Goal: Contribute content: Add original content to the website for others to see

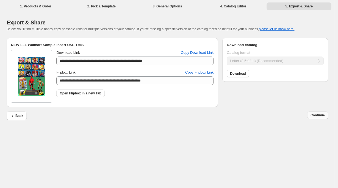
click at [318, 115] on span "Continue" at bounding box center [318, 115] width 14 height 4
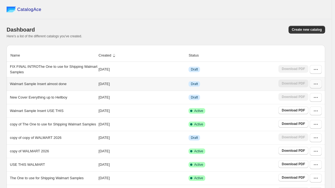
click at [319, 87] on icon "button" at bounding box center [316, 84] width 6 height 6
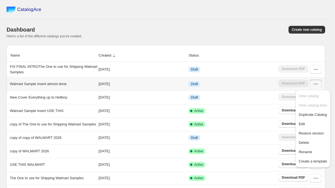
click at [225, 82] on td "Draft" at bounding box center [232, 83] width 90 height 13
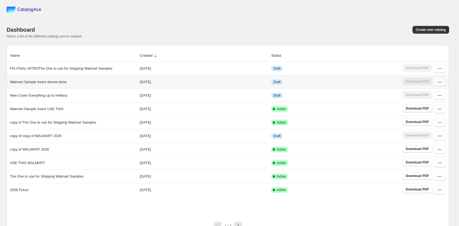
click at [338, 86] on button "button" at bounding box center [440, 82] width 12 height 9
click at [338, 123] on span "Edit" at bounding box center [437, 123] width 28 height 6
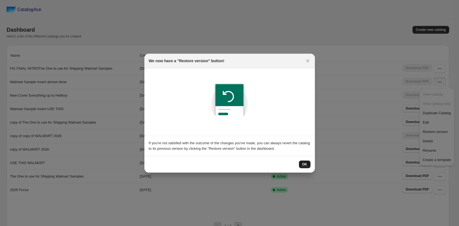
click at [302, 161] on button "OK" at bounding box center [305, 164] width 12 height 8
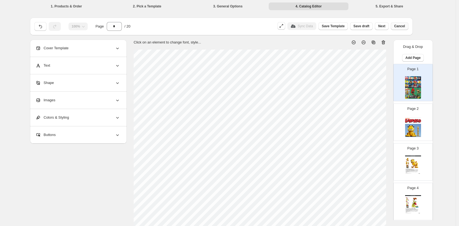
click at [338, 26] on span "Cancel" at bounding box center [399, 26] width 11 height 4
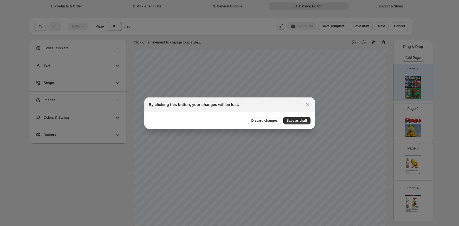
click at [266, 121] on span "Discard changes" at bounding box center [264, 120] width 26 height 4
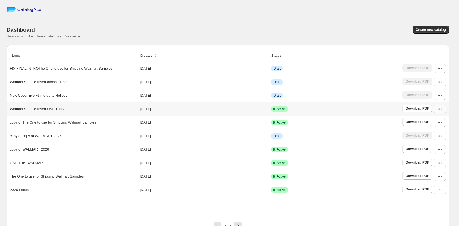
click at [338, 112] on icon "button" at bounding box center [440, 109] width 6 height 6
click at [338, 122] on span "View catalog" at bounding box center [433, 121] width 20 height 4
click at [338, 9] on div "CatalogAce" at bounding box center [228, 9] width 456 height 19
click at [338, 113] on button "button" at bounding box center [440, 109] width 12 height 9
click at [338, 149] on span "Edit" at bounding box center [426, 149] width 6 height 4
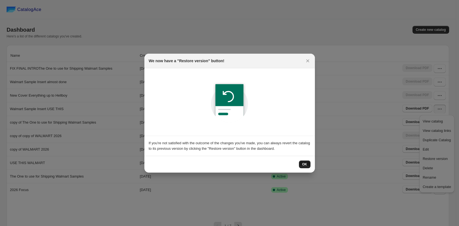
click at [304, 164] on span "OK" at bounding box center [304, 164] width 5 height 4
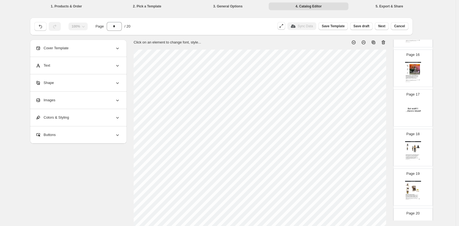
scroll to position [603, 0]
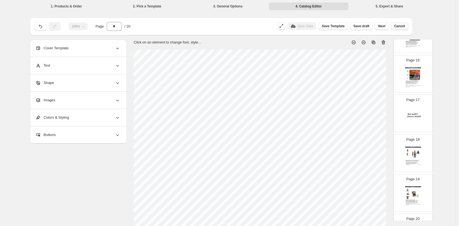
click at [338, 27] on span "Cancel" at bounding box center [399, 26] width 11 height 4
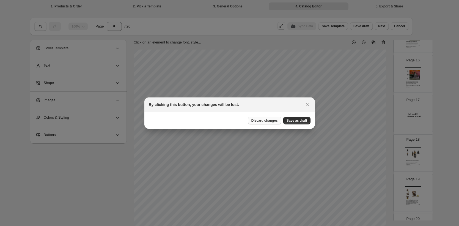
click at [258, 123] on button "Discard changes" at bounding box center [264, 121] width 33 height 8
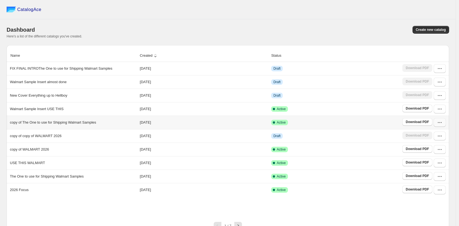
click at [338, 125] on icon "button" at bounding box center [440, 123] width 6 height 6
click at [338, 162] on span "Edit" at bounding box center [426, 163] width 6 height 4
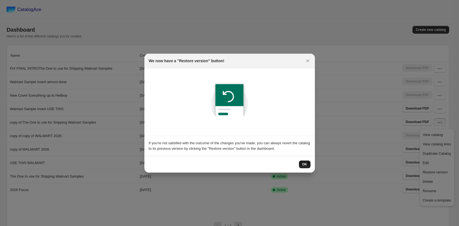
click at [302, 164] on span "OK" at bounding box center [304, 164] width 5 height 4
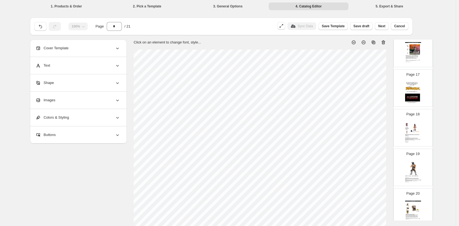
scroll to position [599, 0]
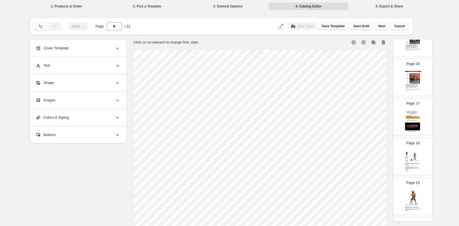
click at [406, 118] on img at bounding box center [413, 122] width 16 height 23
type input "**"
click at [410, 117] on img at bounding box center [413, 122] width 16 height 23
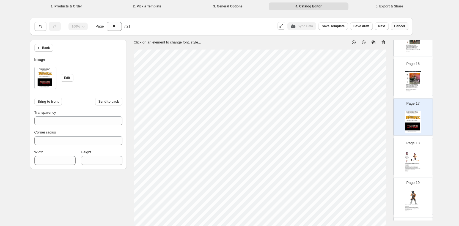
click at [401, 27] on span "Cancel" at bounding box center [399, 26] width 11 height 4
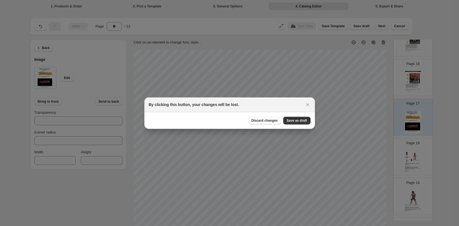
click at [266, 120] on span "Discard changes" at bounding box center [264, 120] width 26 height 4
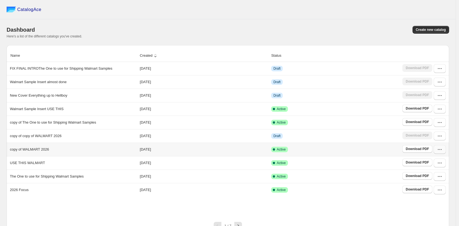
click at [443, 152] on button "button" at bounding box center [440, 149] width 12 height 9
click at [430, 100] on span "Edit" at bounding box center [437, 101] width 28 height 6
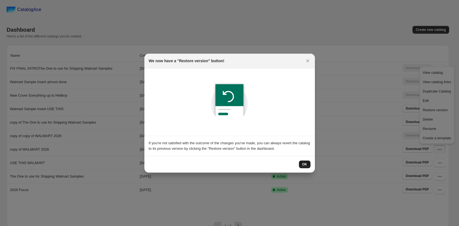
click at [306, 162] on span "OK" at bounding box center [304, 164] width 5 height 4
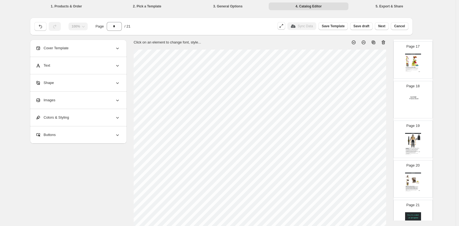
scroll to position [644, 0]
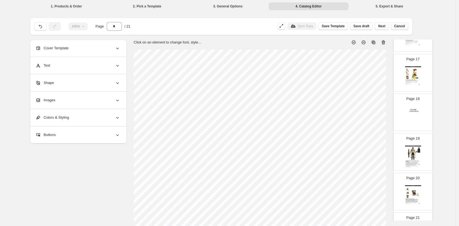
click at [408, 25] on button "Cancel" at bounding box center [399, 26] width 17 height 8
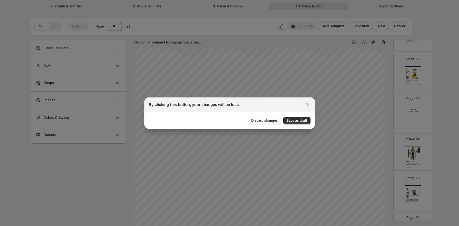
click at [268, 123] on button "Discard changes" at bounding box center [264, 121] width 33 height 8
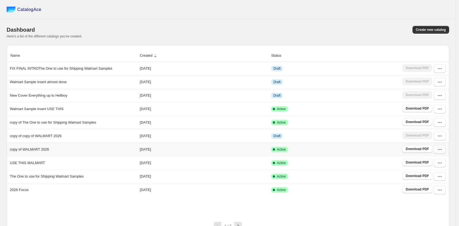
click at [443, 152] on button "button" at bounding box center [440, 149] width 12 height 9
click at [430, 102] on span "Edit" at bounding box center [437, 101] width 28 height 6
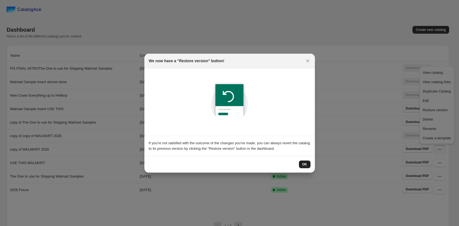
click at [305, 160] on button "OK" at bounding box center [305, 164] width 12 height 8
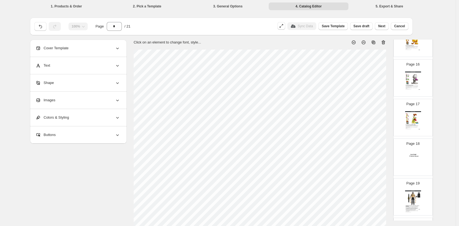
scroll to position [668, 0]
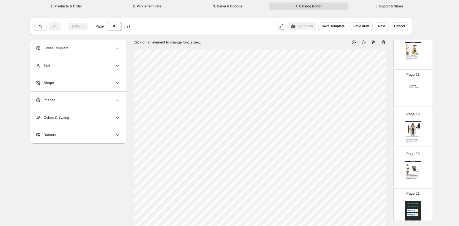
click at [403, 25] on span "Cancel" at bounding box center [399, 26] width 11 height 4
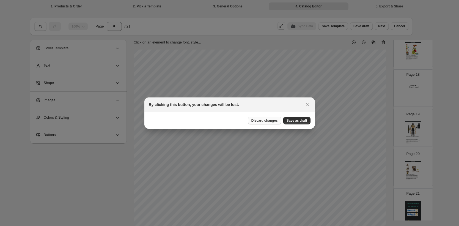
click at [269, 120] on span "Discard changes" at bounding box center [264, 120] width 26 height 4
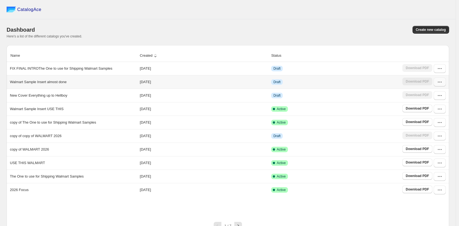
click at [442, 84] on icon "button" at bounding box center [440, 82] width 6 height 6
click at [432, 119] on button "Edit" at bounding box center [437, 122] width 32 height 9
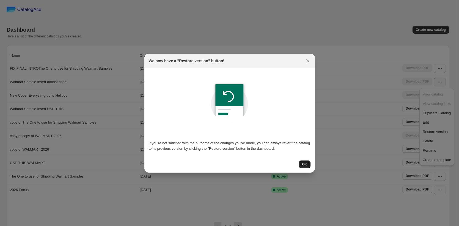
click at [307, 163] on button "OK" at bounding box center [305, 164] width 12 height 8
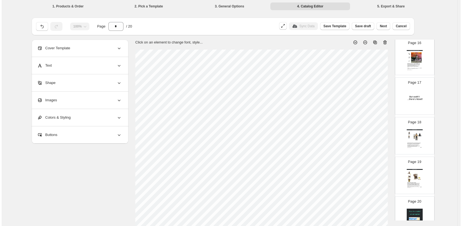
scroll to position [541, 0]
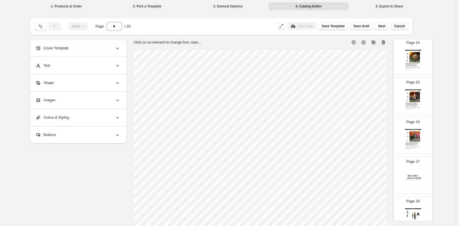
click at [405, 24] on span "Cancel" at bounding box center [399, 26] width 11 height 4
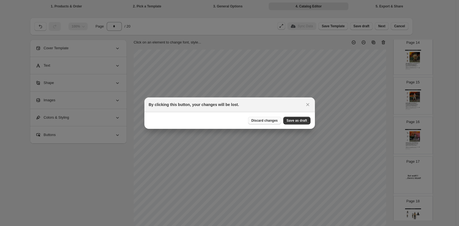
click at [270, 120] on span "Discard changes" at bounding box center [264, 120] width 26 height 4
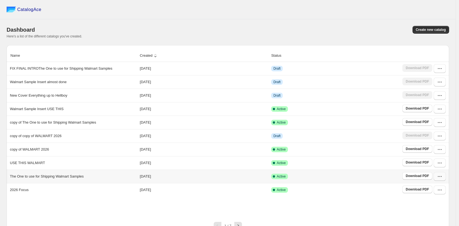
click at [442, 179] on button "button" at bounding box center [440, 176] width 12 height 9
click at [429, 126] on span "Edit" at bounding box center [437, 128] width 28 height 6
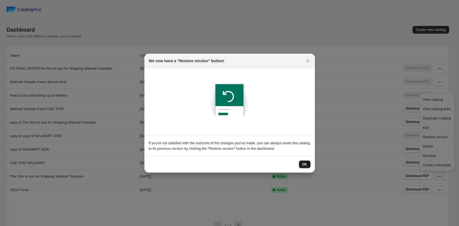
click at [306, 164] on span "OK" at bounding box center [304, 164] width 5 height 4
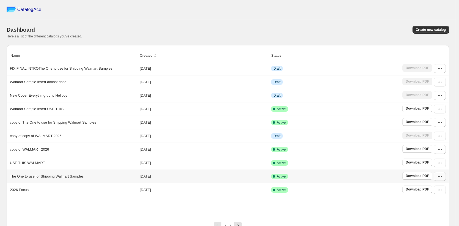
click at [444, 179] on button "button" at bounding box center [440, 176] width 12 height 9
click at [433, 146] on span "Delete" at bounding box center [428, 146] width 10 height 4
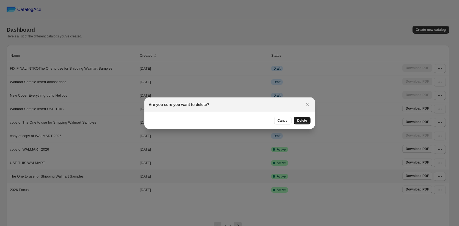
click at [303, 117] on button "Delete" at bounding box center [302, 121] width 17 height 8
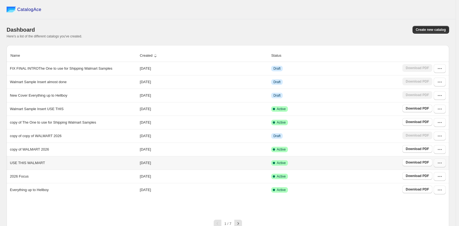
click at [443, 166] on button "button" at bounding box center [440, 162] width 12 height 9
click at [428, 115] on span "Edit" at bounding box center [426, 114] width 6 height 4
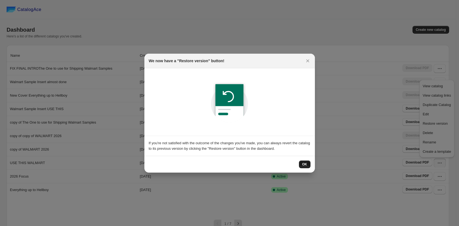
click at [304, 163] on span "OK" at bounding box center [304, 164] width 5 height 4
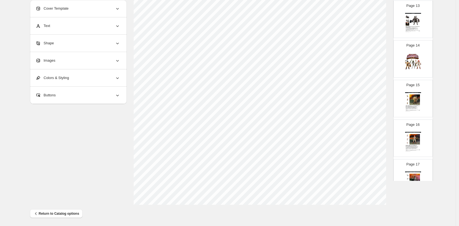
scroll to position [490, 0]
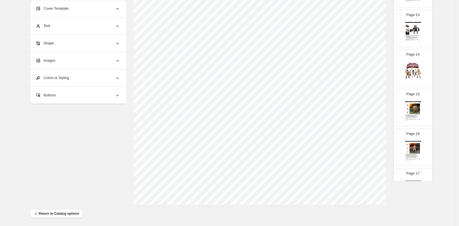
click at [413, 70] on img at bounding box center [413, 73] width 16 height 23
type input "**"
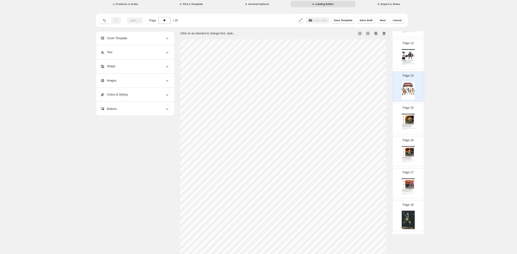
scroll to position [0, 0]
click at [462, 26] on span "Cancel" at bounding box center [487, 26] width 11 height 4
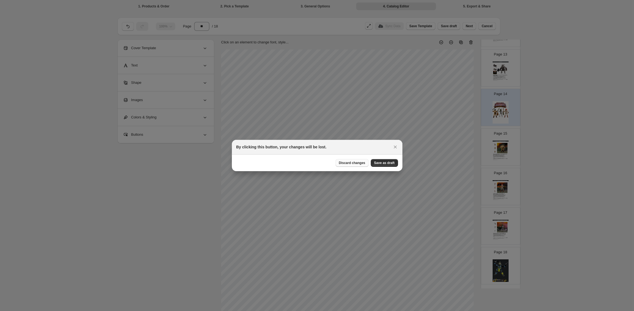
click at [356, 163] on span "Discard changes" at bounding box center [352, 163] width 26 height 4
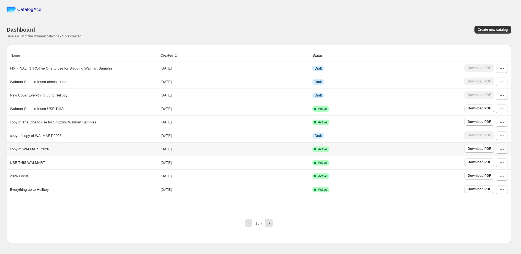
click at [462, 153] on button "button" at bounding box center [501, 149] width 12 height 9
click at [462, 186] on button "Edit" at bounding box center [499, 189] width 32 height 9
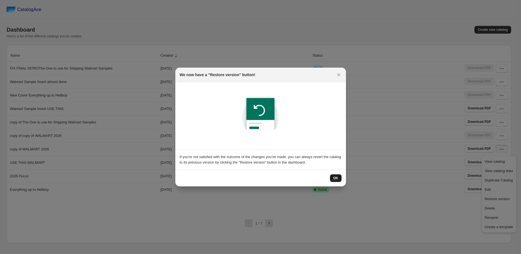
click at [338, 180] on button "OK" at bounding box center [336, 178] width 12 height 8
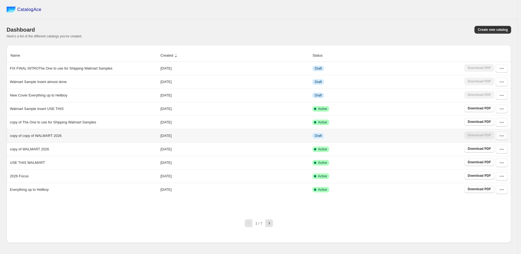
click at [502, 139] on icon "button" at bounding box center [502, 136] width 6 height 6
click at [491, 177] on span "Edit" at bounding box center [498, 177] width 28 height 6
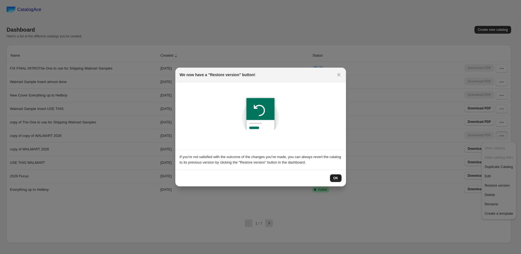
click at [334, 178] on span "OK" at bounding box center [335, 178] width 5 height 4
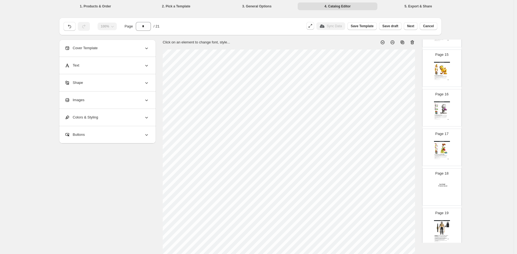
scroll to position [665, 0]
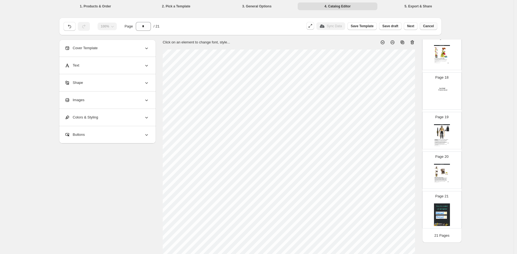
click at [429, 28] on span "Cancel" at bounding box center [428, 26] width 11 height 4
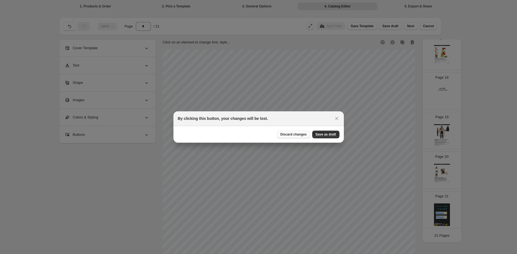
click at [295, 136] on span "Discard changes" at bounding box center [294, 134] width 26 height 4
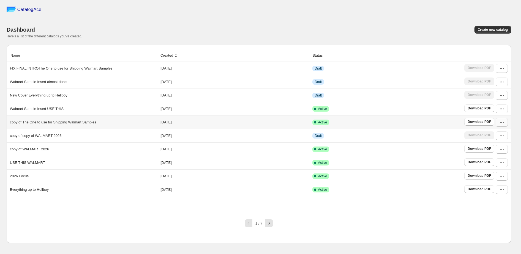
click at [502, 125] on icon "button" at bounding box center [502, 123] width 6 height 6
click at [490, 162] on span "Edit" at bounding box center [487, 163] width 6 height 4
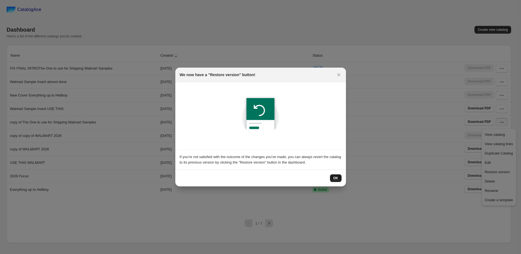
click at [340, 178] on button "OK" at bounding box center [336, 178] width 12 height 8
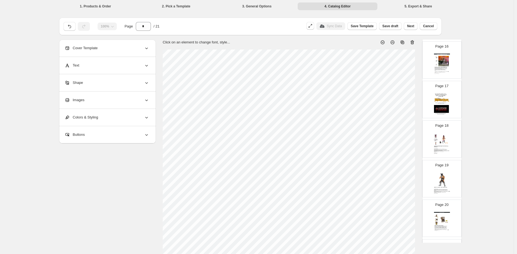
scroll to position [618, 0]
click at [441, 95] on img at bounding box center [442, 103] width 16 height 23
type input "**"
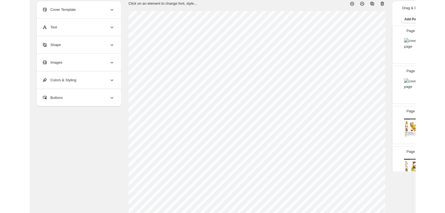
scroll to position [0, 0]
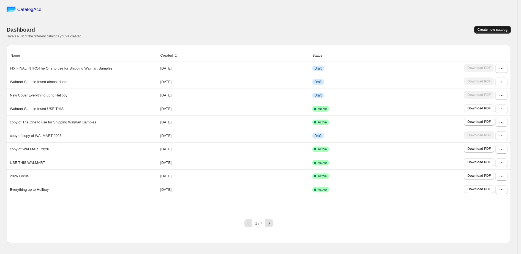
click at [480, 32] on button "Create new catalog" at bounding box center [492, 30] width 37 height 8
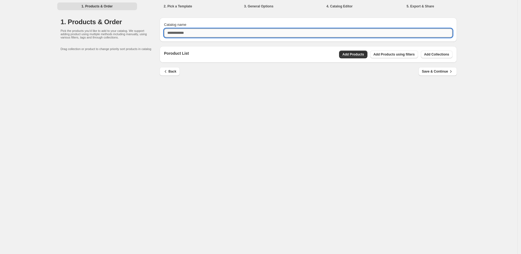
drag, startPoint x: 192, startPoint y: 34, endPoint x: 176, endPoint y: 34, distance: 16.5
click at [176, 34] on input "Catalog name" at bounding box center [308, 33] width 288 height 9
type input "*********"
click at [430, 71] on span "Save & Continue" at bounding box center [438, 72] width 32 height 6
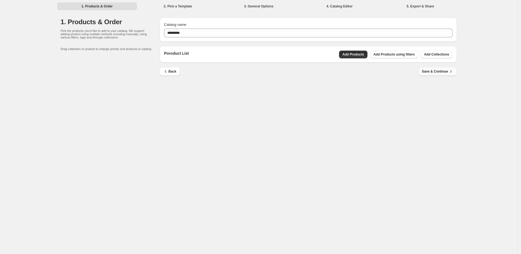
click at [429, 72] on span "Save & Continue" at bounding box center [438, 72] width 32 height 6
click at [355, 53] on span "Add Products" at bounding box center [353, 54] width 22 height 4
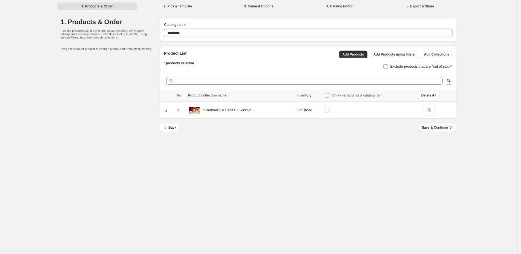
click at [441, 129] on span "Save & Continue" at bounding box center [438, 128] width 32 height 6
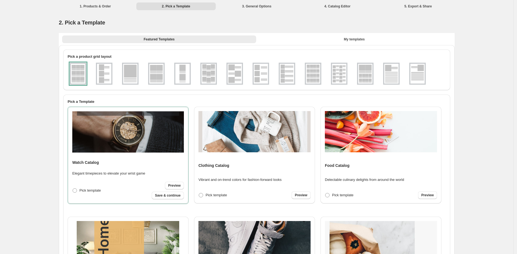
click at [141, 136] on img at bounding box center [128, 131] width 112 height 41
click at [142, 136] on img at bounding box center [128, 131] width 112 height 41
click at [138, 74] on img at bounding box center [130, 74] width 14 height 20
click at [135, 74] on div at bounding box center [130, 74] width 17 height 22
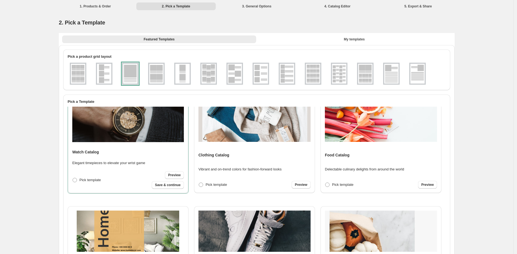
scroll to position [2, 0]
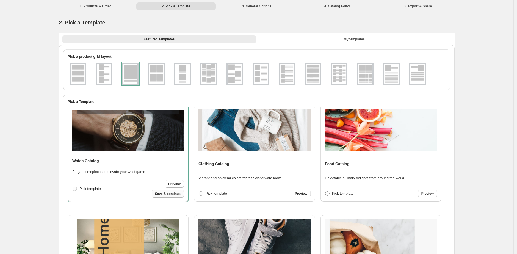
click at [168, 193] on span "Save & continue" at bounding box center [168, 194] width 26 height 4
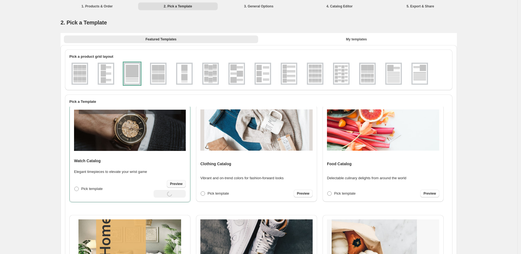
select select "**********"
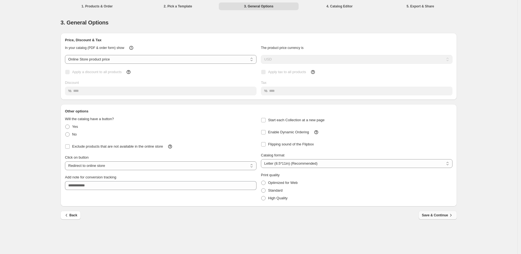
click at [438, 217] on span "Save & Continue" at bounding box center [438, 216] width 32 height 6
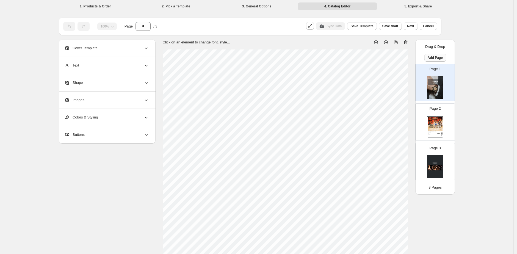
click at [435, 58] on span "Add Page" at bounding box center [435, 58] width 15 height 4
click at [434, 66] on span "Cover / Blank Page" at bounding box center [436, 69] width 31 height 6
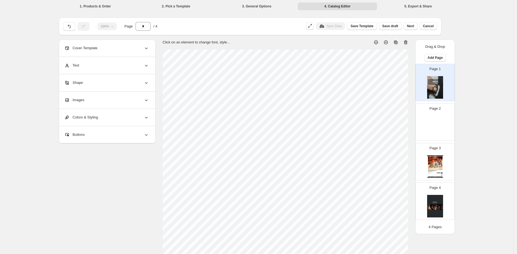
click at [436, 91] on img at bounding box center [435, 87] width 16 height 23
click at [406, 42] on icon at bounding box center [406, 43] width 1 height 2
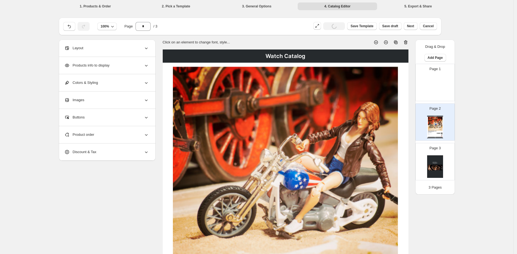
click at [433, 120] on img at bounding box center [435, 123] width 15 height 13
click at [409, 42] on icon at bounding box center [406, 43] width 6 height 6
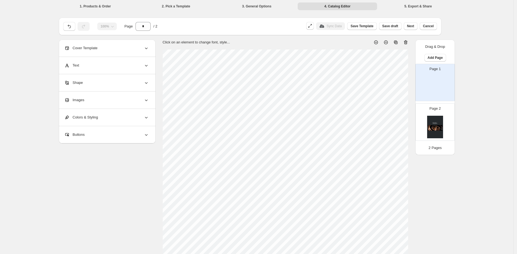
click at [440, 127] on img at bounding box center [435, 127] width 16 height 23
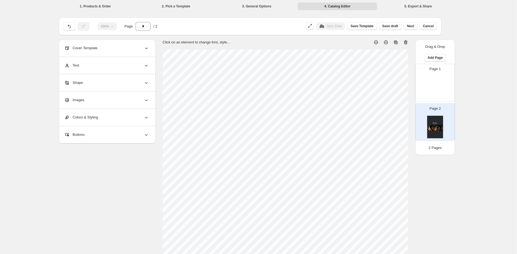
click at [406, 43] on icon at bounding box center [406, 42] width 4 height 4
type input "*"
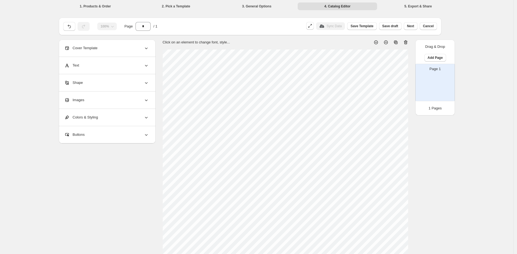
click at [439, 79] on img at bounding box center [435, 87] width 16 height 23
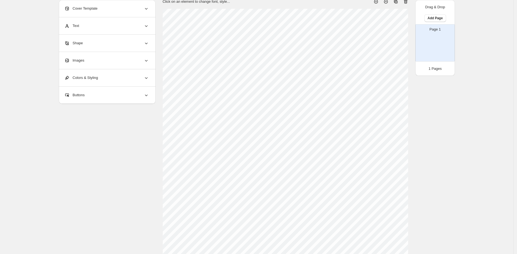
scroll to position [31, 0]
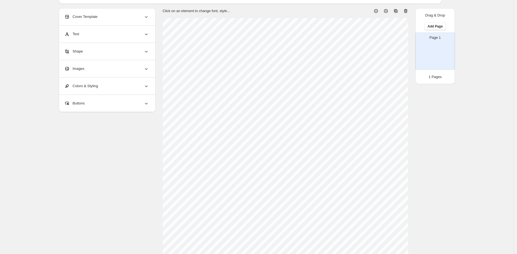
click at [89, 37] on div "Text" at bounding box center [106, 34] width 85 height 17
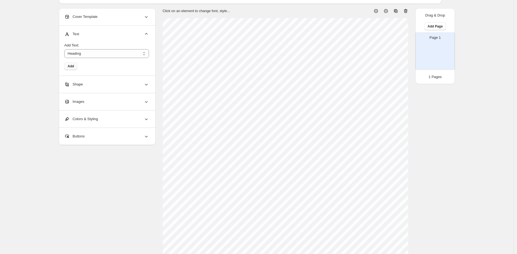
click at [74, 67] on span "Add" at bounding box center [71, 66] width 6 height 4
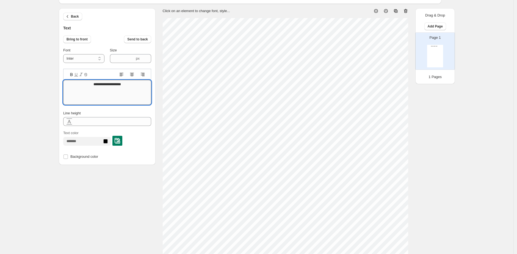
drag, startPoint x: 129, startPoint y: 84, endPoint x: 91, endPoint y: 86, distance: 37.8
click at [91, 86] on textarea "**********" at bounding box center [107, 92] width 88 height 25
type textarea "**********"
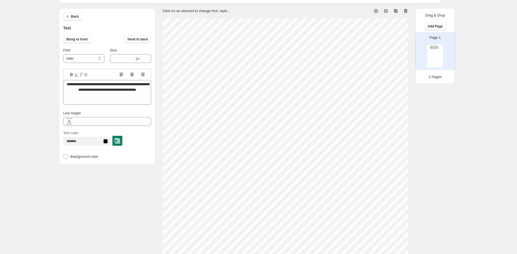
scroll to position [5, 1]
type textarea "**********"
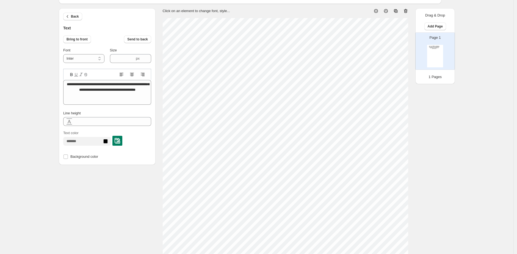
type textarea "**********"
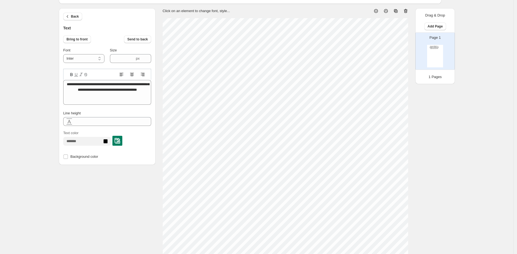
type textarea "**********"
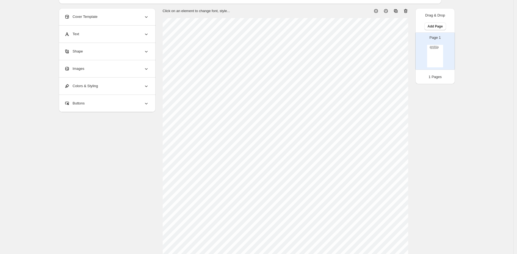
click at [75, 64] on div "Images" at bounding box center [106, 68] width 85 height 17
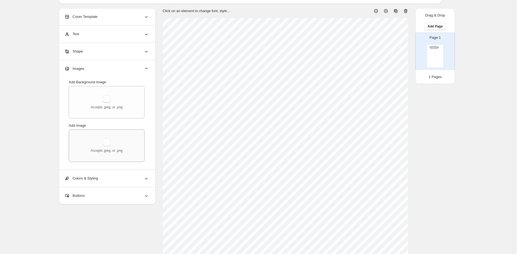
click at [98, 142] on div "Accepts .jpeg, or .png" at bounding box center [107, 146] width 32 height 14
type input "**********"
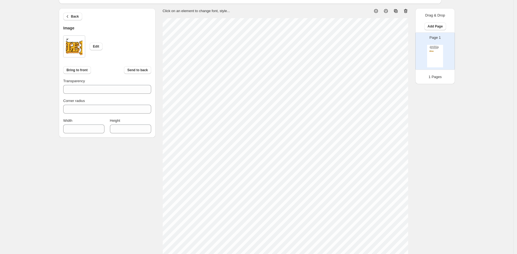
type input "***"
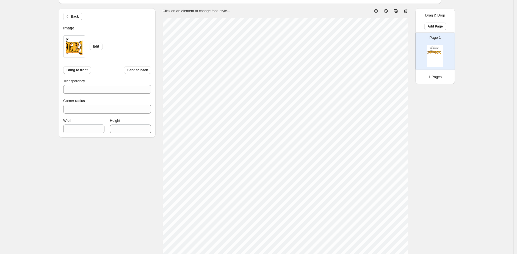
type input "***"
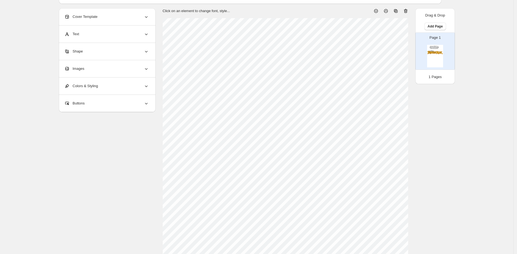
click at [93, 75] on div "Images" at bounding box center [106, 68] width 85 height 17
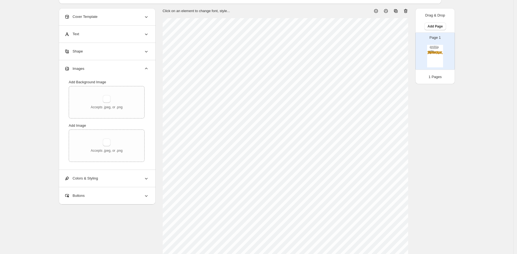
click at [79, 34] on span "Text" at bounding box center [71, 34] width 15 height 6
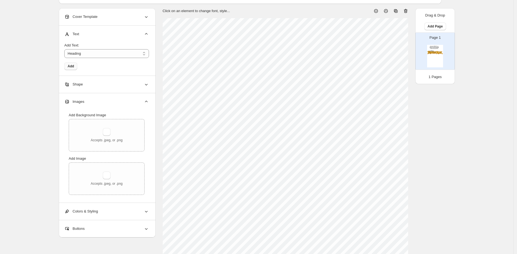
click at [72, 68] on button "Add" at bounding box center [70, 66] width 13 height 8
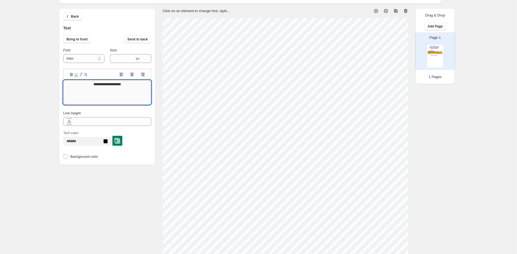
drag, startPoint x: 132, startPoint y: 83, endPoint x: 85, endPoint y: 83, distance: 47.0
type textarea "**********"
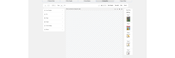
scroll to position [1, 0]
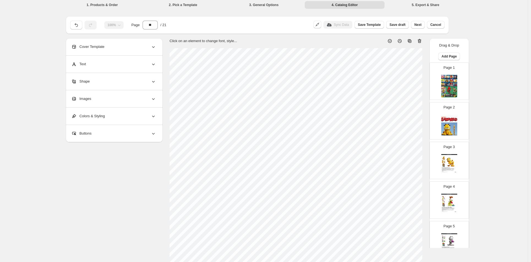
click at [98, 95] on div "Images" at bounding box center [113, 98] width 85 height 17
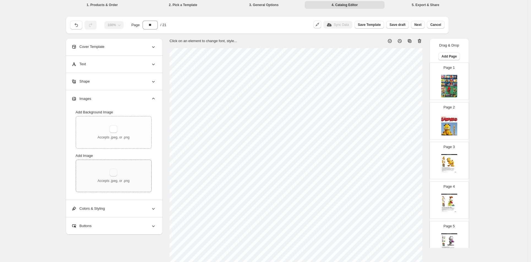
click at [116, 173] on button "button" at bounding box center [113, 173] width 8 height 8
type input "**********"
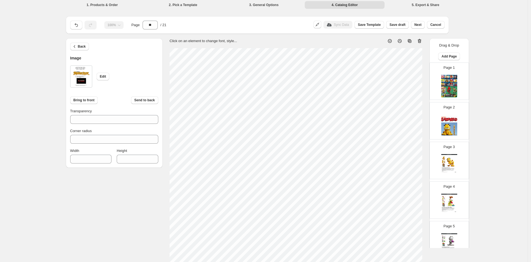
type input "***"
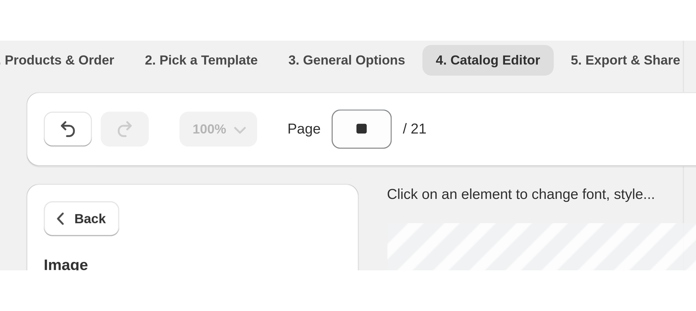
scroll to position [0, 8]
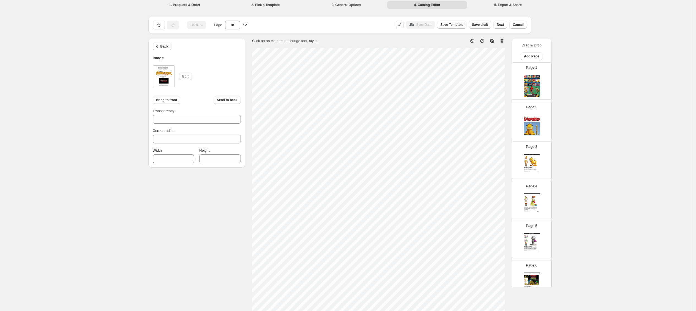
type input "***"
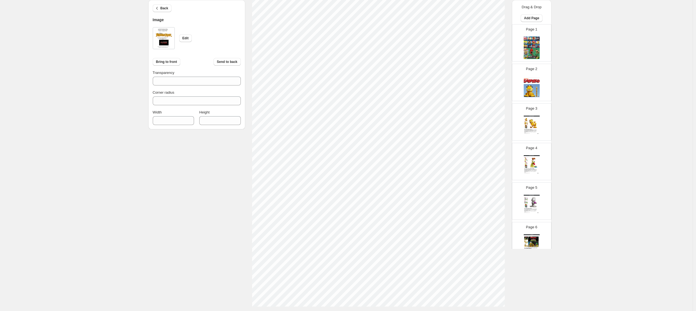
scroll to position [87, 0]
click at [441, 213] on div "100% Page ** / 21 Sync Data Save Template Save draft Next Cancel Back Image Edi…" at bounding box center [346, 118] width 396 height 387
type input "***"
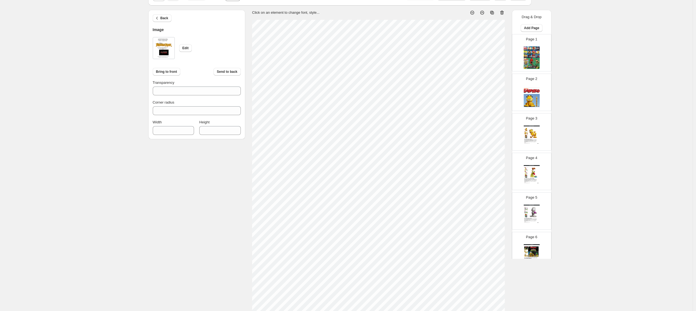
scroll to position [0, 0]
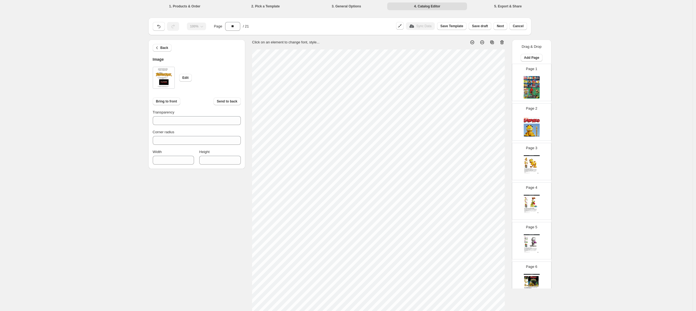
type input "****"
type input "***"
type input "****"
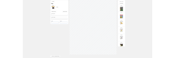
scroll to position [87, 0]
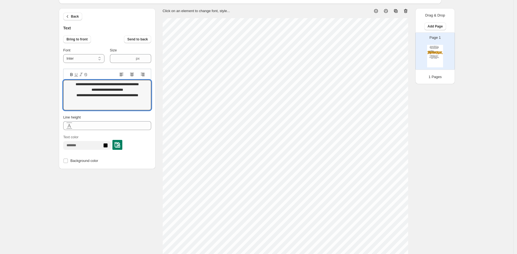
scroll to position [1, 0]
type textarea "**********"
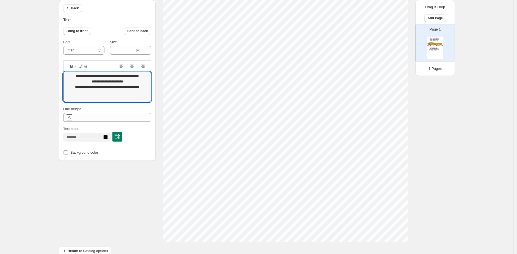
scroll to position [158, 0]
drag, startPoint x: 120, startPoint y: 97, endPoint x: 69, endPoint y: 73, distance: 56.6
click at [149, 52] on icon at bounding box center [147, 52] width 6 height 6
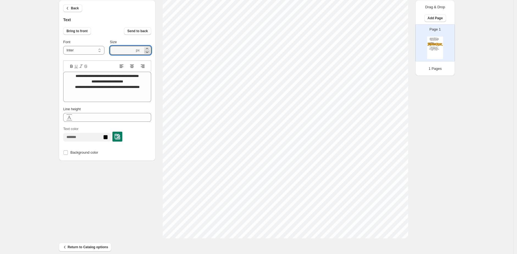
click at [149, 52] on icon at bounding box center [147, 52] width 6 height 6
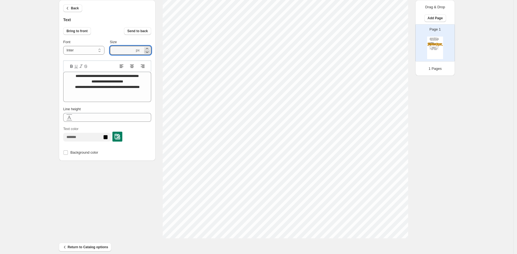
click at [149, 52] on icon at bounding box center [147, 52] width 6 height 6
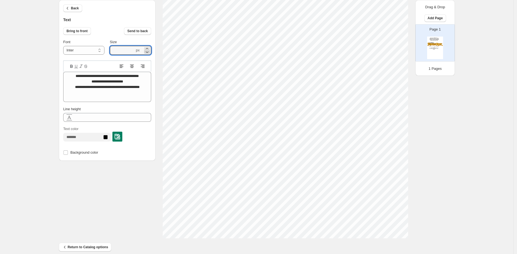
click at [149, 52] on icon at bounding box center [147, 52] width 6 height 6
type input "****"
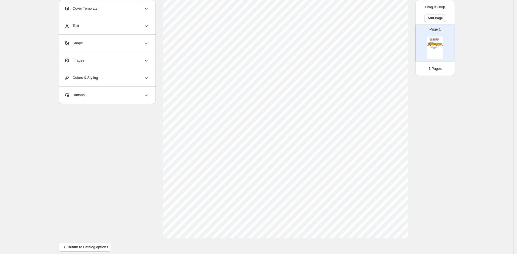
click at [102, 68] on div "Images" at bounding box center [106, 60] width 85 height 17
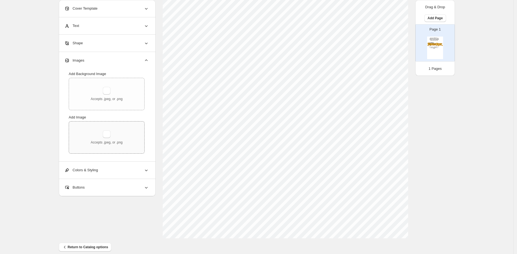
click at [119, 146] on div "Accepts .jpeg, or .png" at bounding box center [106, 138] width 75 height 32
type input "**********"
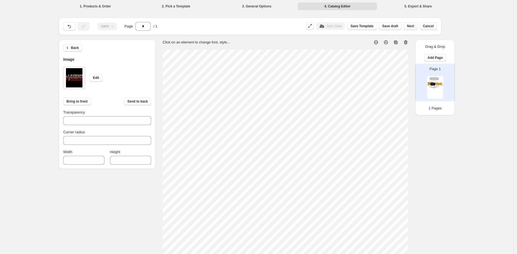
scroll to position [165, 0]
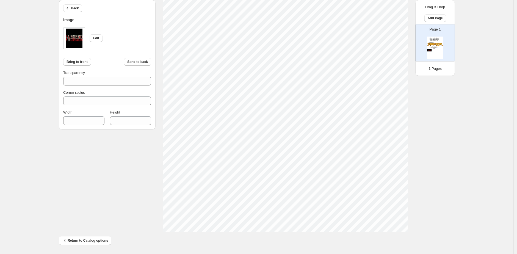
type input "***"
click at [75, 6] on span "Back" at bounding box center [75, 8] width 8 height 4
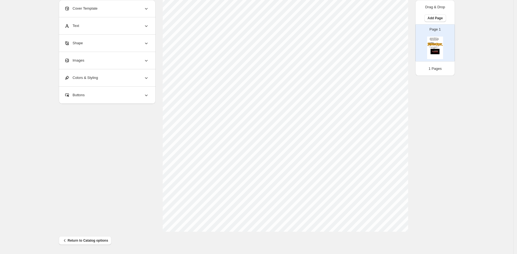
click at [85, 20] on div "Text" at bounding box center [106, 25] width 85 height 17
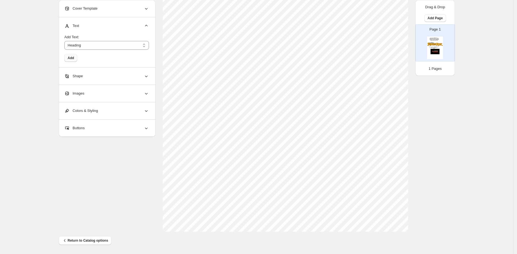
click at [72, 61] on button "Add" at bounding box center [70, 58] width 13 height 8
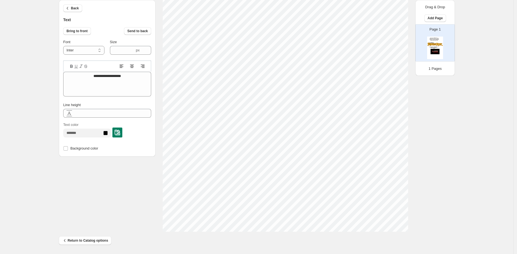
type input "****"
type textarea "**********"
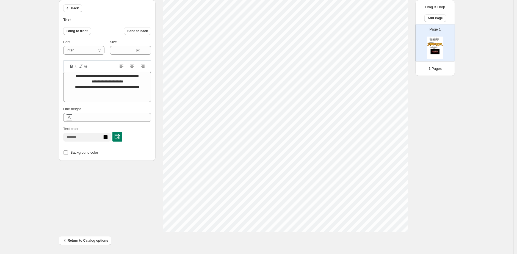
scroll to position [5, 2]
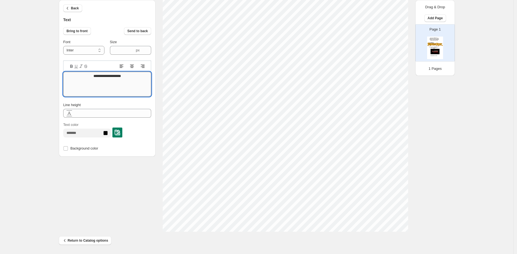
drag, startPoint x: 128, startPoint y: 76, endPoint x: 93, endPoint y: 75, distance: 34.7
click at [93, 75] on textarea "**********" at bounding box center [107, 84] width 88 height 25
type textarea "******"
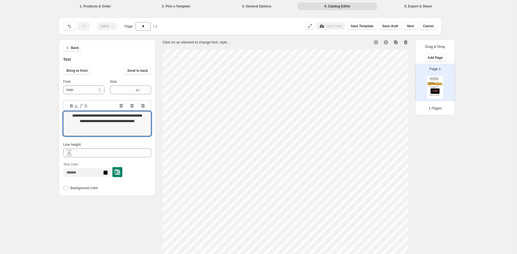
click at [119, 111] on textarea "**********" at bounding box center [107, 123] width 88 height 25
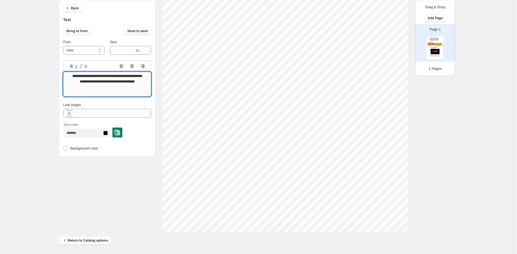
scroll to position [5, 1]
click at [124, 87] on textarea "**********" at bounding box center [107, 84] width 88 height 25
type textarea "**********"
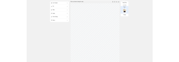
scroll to position [0, 0]
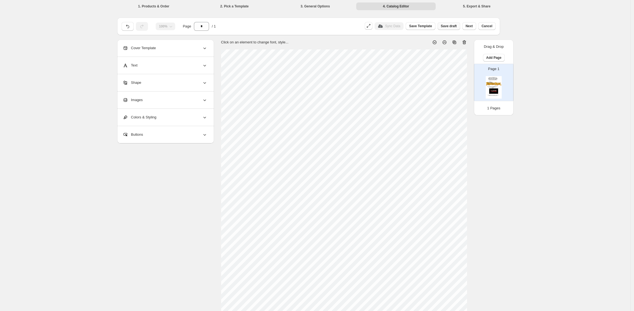
click at [447, 29] on button "Save draft" at bounding box center [449, 26] width 23 height 8
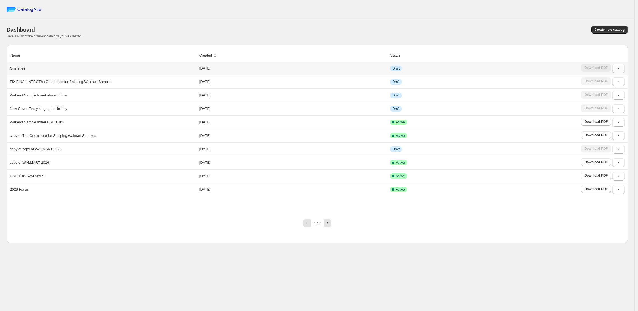
click at [517, 72] on button "button" at bounding box center [619, 68] width 12 height 9
click at [517, 108] on span "Edit" at bounding box center [616, 109] width 28 height 6
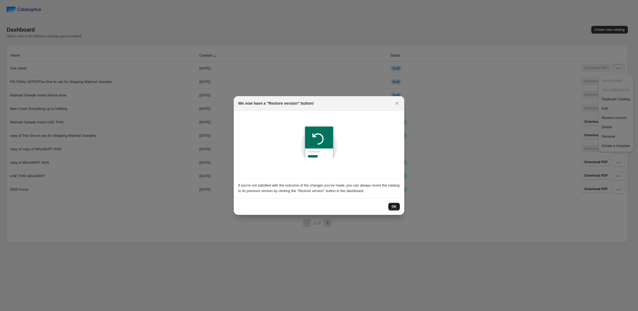
click at [392, 205] on span "OK" at bounding box center [394, 207] width 5 height 4
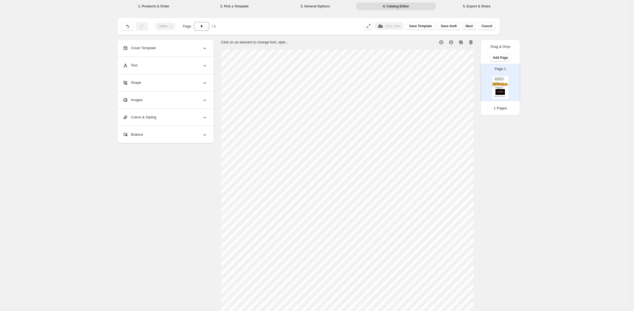
click at [466, 28] on button "Next" at bounding box center [469, 26] width 14 height 8
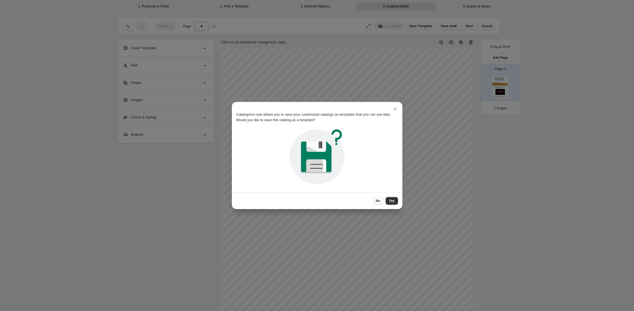
click at [379, 203] on span "No" at bounding box center [378, 201] width 4 height 4
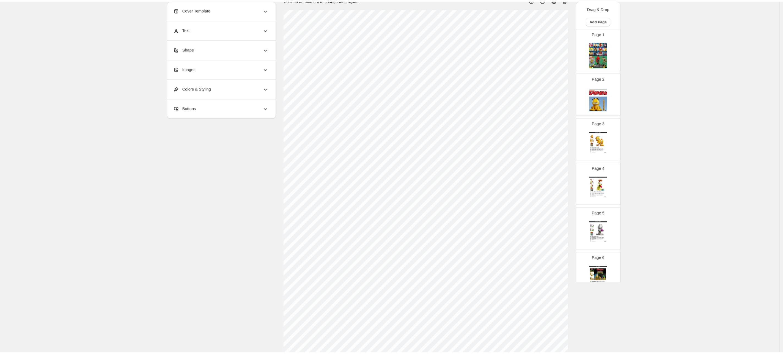
scroll to position [42, 0]
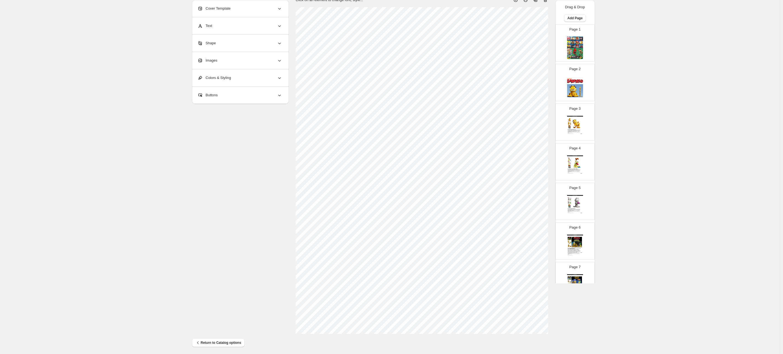
click at [175, 57] on div "Images" at bounding box center [239, 60] width 85 height 17
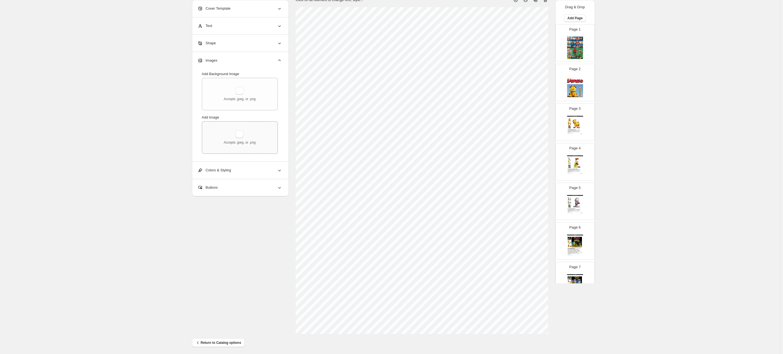
click at [175, 57] on div "Accepts .jpeg, or .png" at bounding box center [240, 137] width 32 height 14
type input "**********"
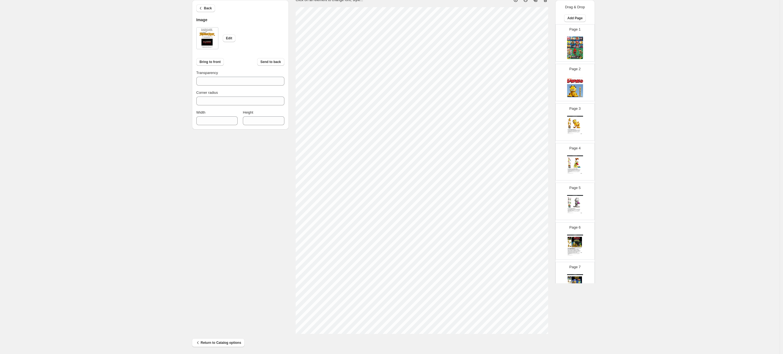
click at [175, 57] on div "100% Page ** / 21 Sync Data Save Template Save draft Next Cancel Back Image Edi…" at bounding box center [388, 162] width 400 height 383
type input "***"
type input "****"
click at [175, 57] on div "1. Products & Order 2. Pick a Template 3. General Options 4. Catalog Editor 5. …" at bounding box center [390, 157] width 780 height 399
type input "***"
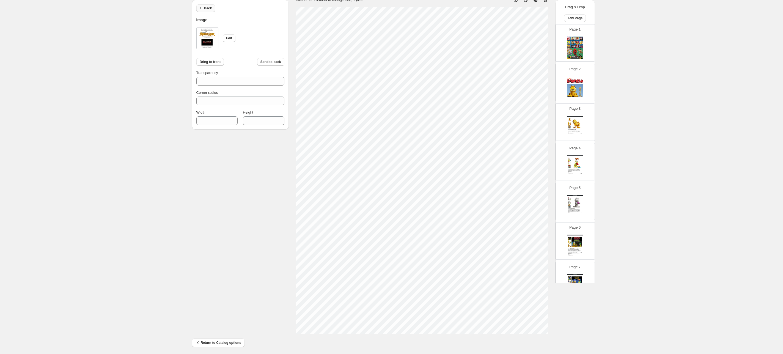
click at [175, 7] on span "Back" at bounding box center [208, 8] width 8 height 4
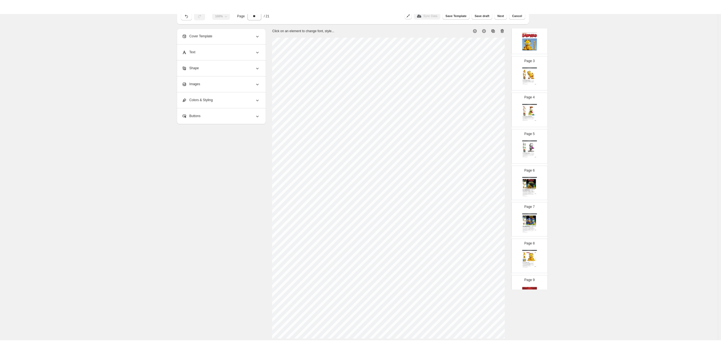
scroll to position [0, 0]
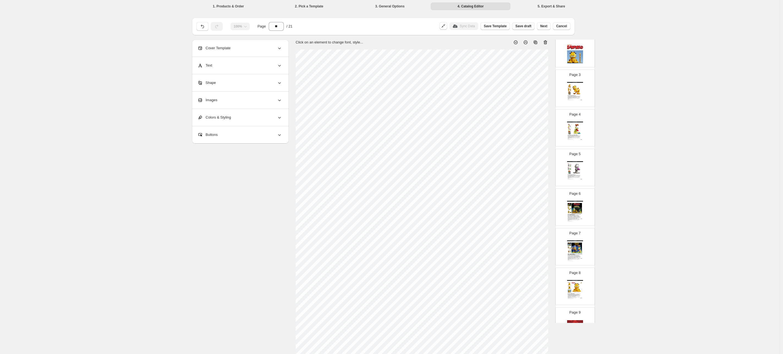
click at [175, 27] on span "Save draft" at bounding box center [523, 26] width 16 height 4
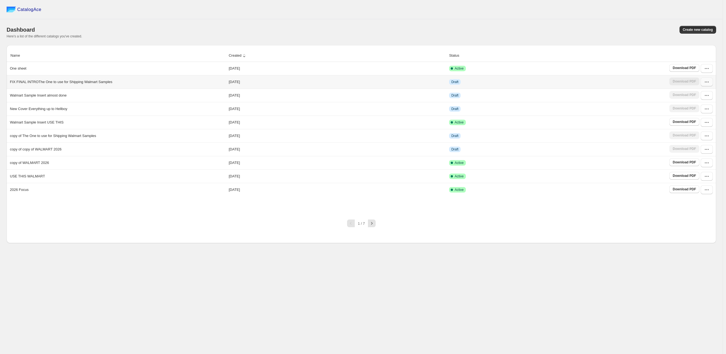
click at [175, 57] on icon "button" at bounding box center [707, 82] width 6 height 6
click at [175, 57] on span "Edit" at bounding box center [693, 122] width 6 height 4
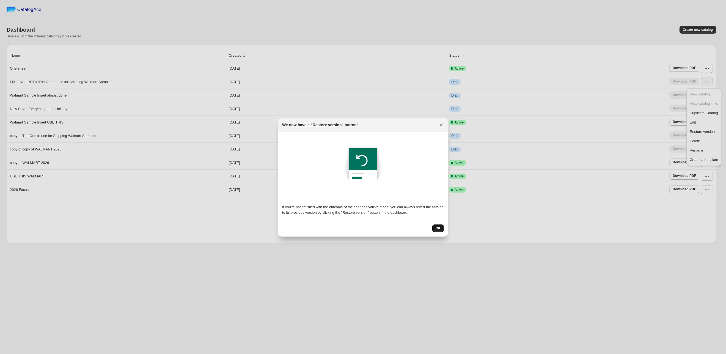
click at [175, 57] on span "OK" at bounding box center [438, 228] width 5 height 4
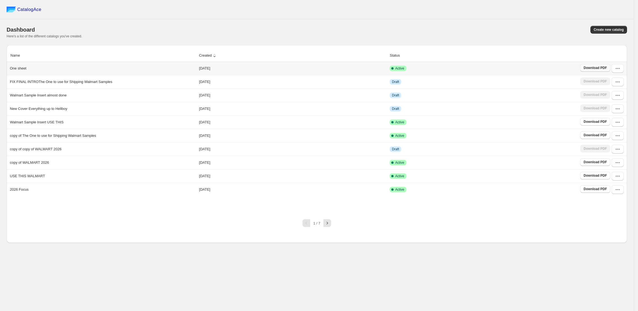
click at [593, 68] on span "Download PDF" at bounding box center [595, 68] width 23 height 4
click at [600, 70] on span "Download PDF" at bounding box center [595, 68] width 23 height 4
click at [616, 72] on button "button" at bounding box center [618, 68] width 12 height 9
click at [614, 105] on button "Edit" at bounding box center [616, 108] width 32 height 9
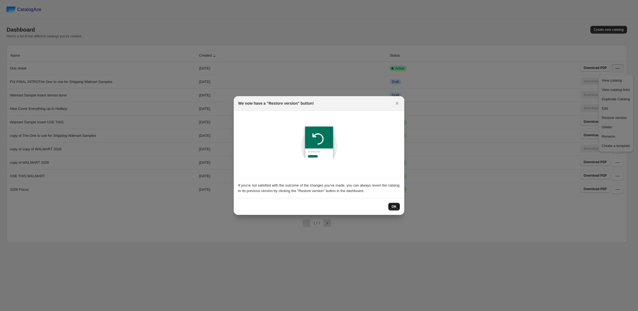
click at [395, 208] on span "OK" at bounding box center [394, 207] width 5 height 4
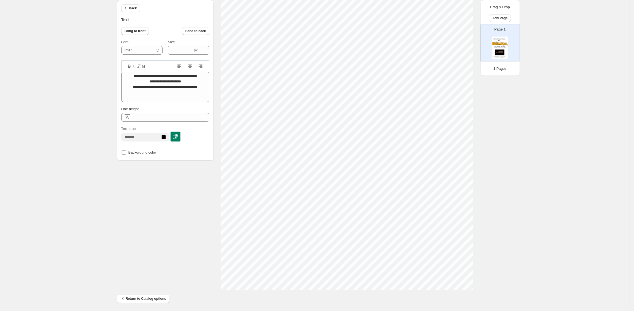
scroll to position [87, 0]
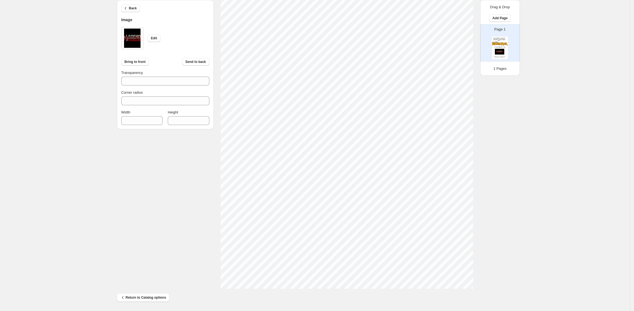
type input "***"
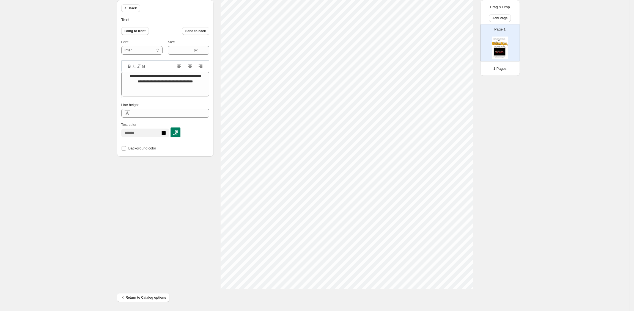
scroll to position [6, 7]
click at [178, 79] on textarea "**********" at bounding box center [165, 84] width 88 height 25
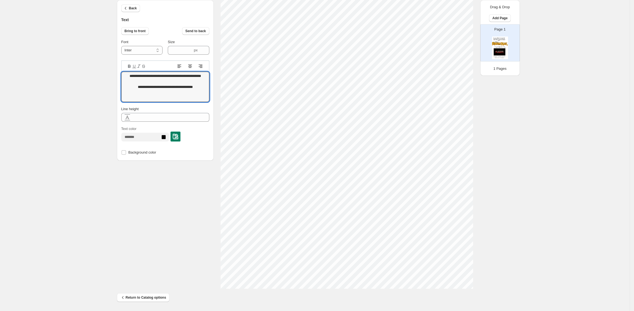
type textarea "**********"
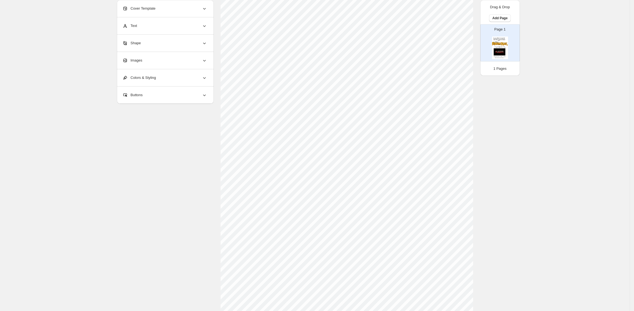
scroll to position [59, 0]
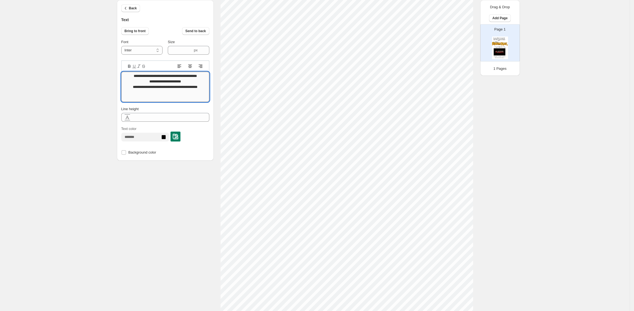
click at [178, 77] on textarea "**********" at bounding box center [165, 87] width 88 height 30
click at [202, 93] on textarea "**********" at bounding box center [165, 87] width 88 height 30
type textarea "**********"
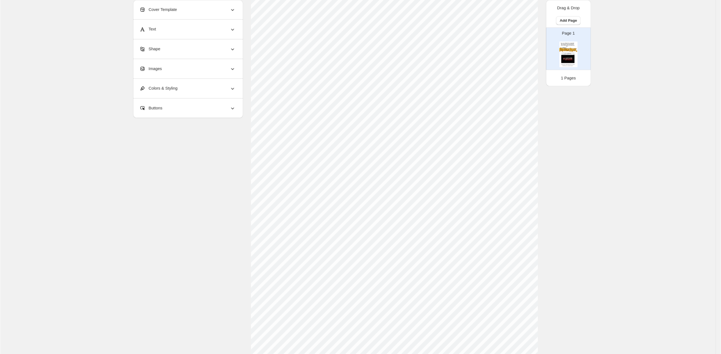
scroll to position [45, 0]
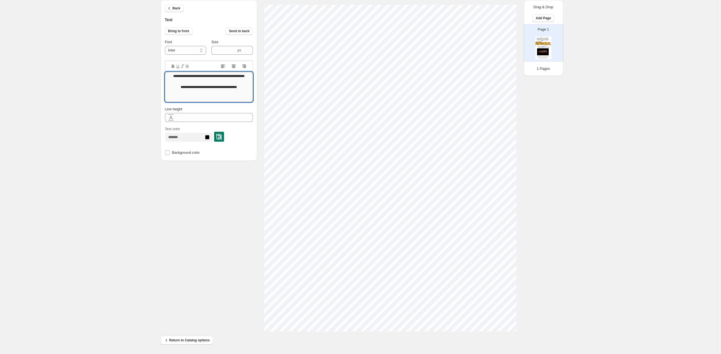
type textarea "**********"
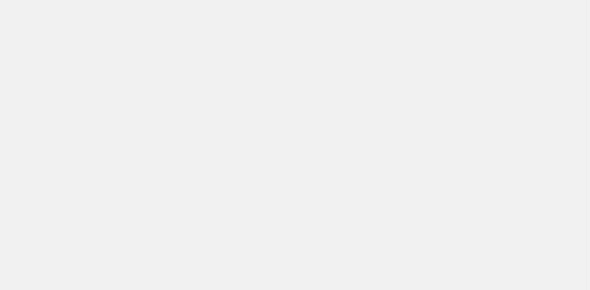
scroll to position [0, 0]
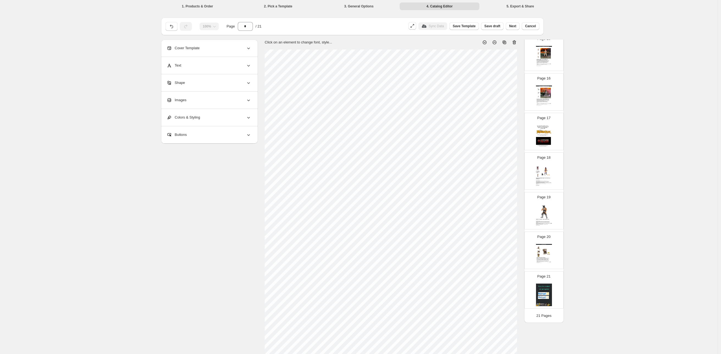
scroll to position [575, 0]
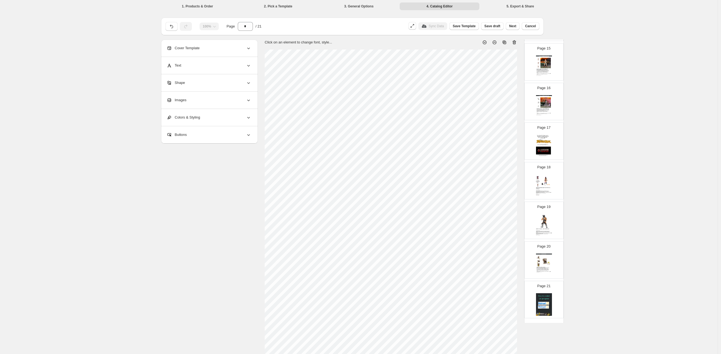
click at [540, 150] on img at bounding box center [544, 146] width 16 height 23
type input "**"
click at [530, 28] on span "Cancel" at bounding box center [530, 26] width 11 height 4
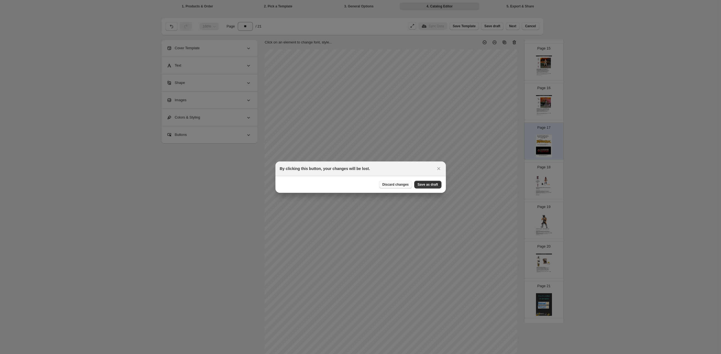
click at [397, 183] on span "Discard changes" at bounding box center [396, 184] width 26 height 4
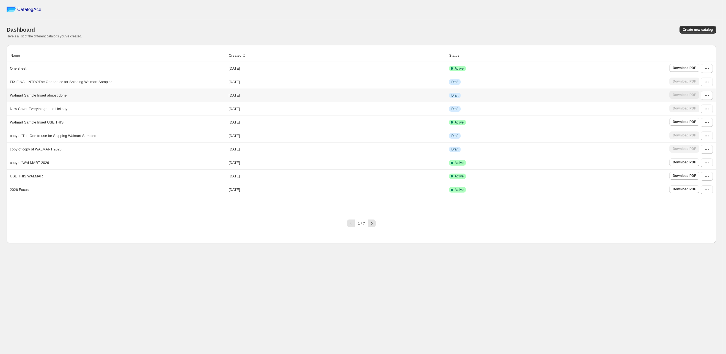
click at [707, 101] on td "Download PDF" at bounding box center [692, 95] width 48 height 13
click at [707, 98] on icon "button" at bounding box center [707, 96] width 6 height 6
click at [691, 134] on span "Edit" at bounding box center [693, 136] width 6 height 4
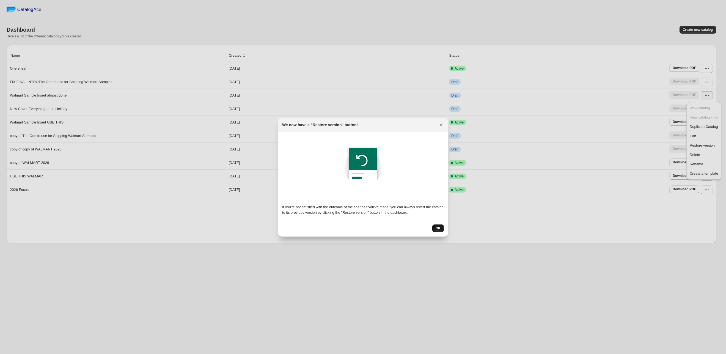
click at [437, 226] on span "OK" at bounding box center [438, 228] width 5 height 4
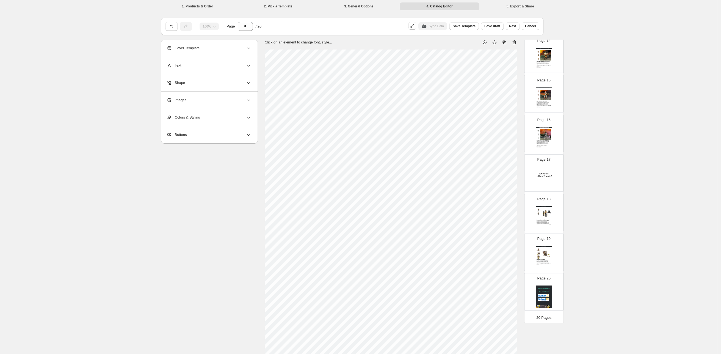
scroll to position [550, 0]
click at [551, 171] on div "Page 17" at bounding box center [542, 168] width 35 height 37
type input "**"
click at [529, 24] on span "Cancel" at bounding box center [530, 26] width 11 height 4
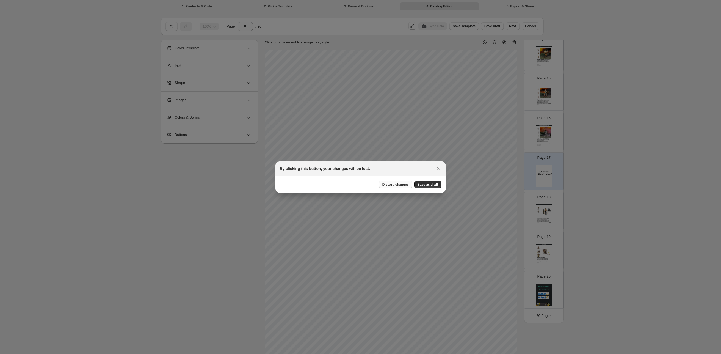
click at [400, 185] on span "Discard changes" at bounding box center [396, 184] width 26 height 4
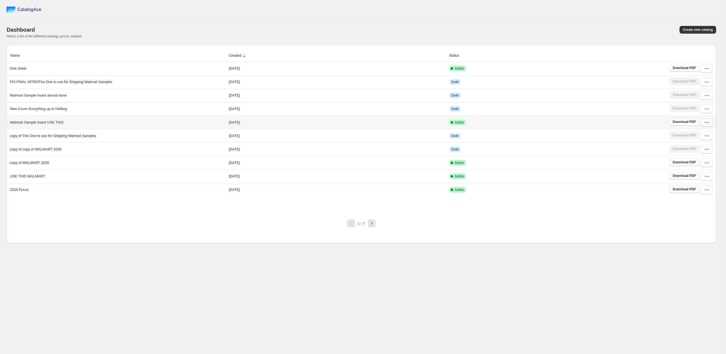
click at [707, 125] on icon "button" at bounding box center [707, 123] width 6 height 6
click at [694, 160] on button "Edit" at bounding box center [704, 163] width 32 height 9
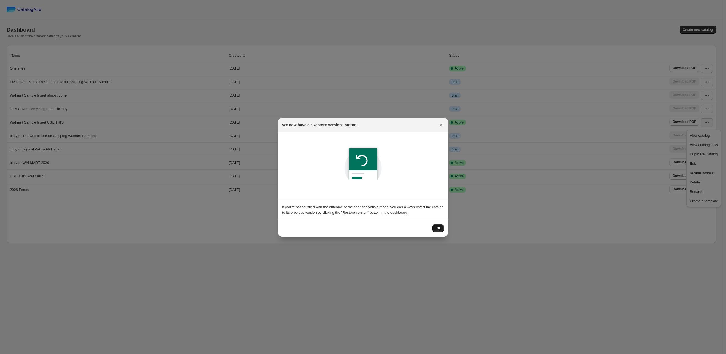
click at [442, 228] on button "OK" at bounding box center [438, 228] width 12 height 8
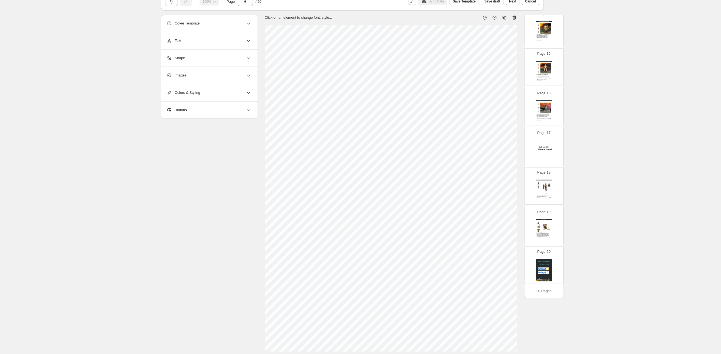
scroll to position [0, 0]
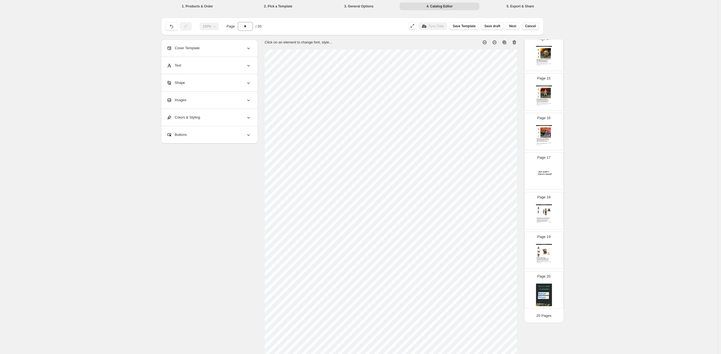
click at [534, 26] on span "Cancel" at bounding box center [530, 26] width 11 height 4
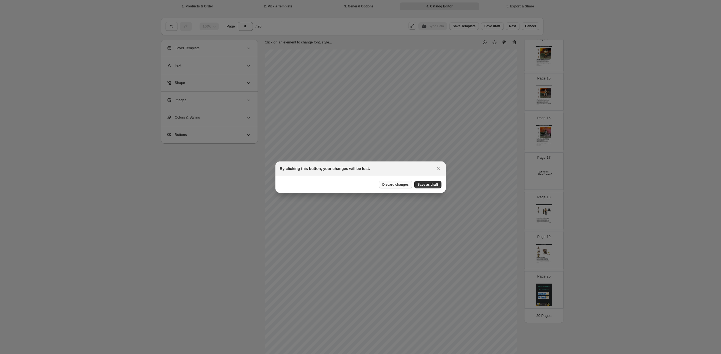
click at [402, 186] on span "Discard changes" at bounding box center [396, 184] width 26 height 4
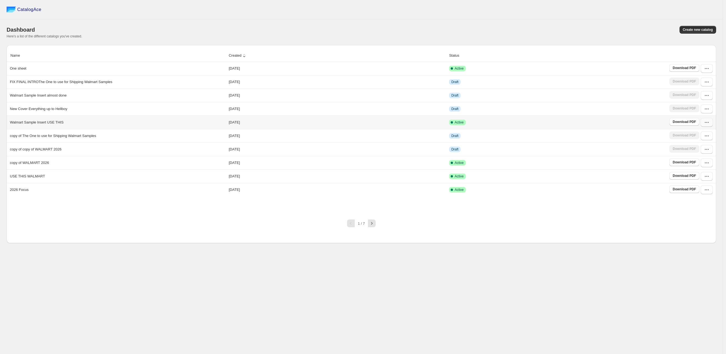
click at [707, 127] on button "button" at bounding box center [707, 122] width 12 height 9
click at [622, 131] on td "Draft" at bounding box center [557, 135] width 220 height 13
click at [707, 166] on icon "button" at bounding box center [707, 163] width 6 height 6
click at [690, 203] on span "Edit" at bounding box center [693, 205] width 6 height 4
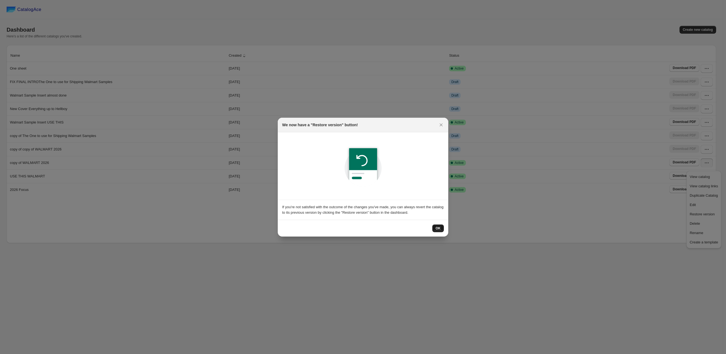
click at [441, 230] on button "OK" at bounding box center [438, 228] width 12 height 8
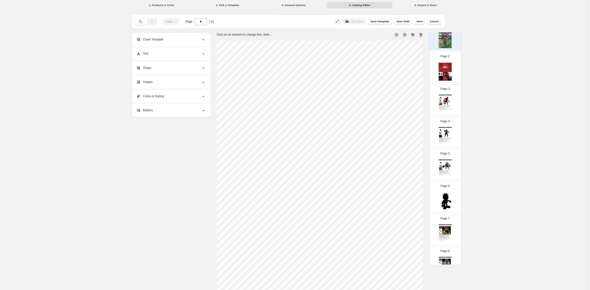
scroll to position [50, 0]
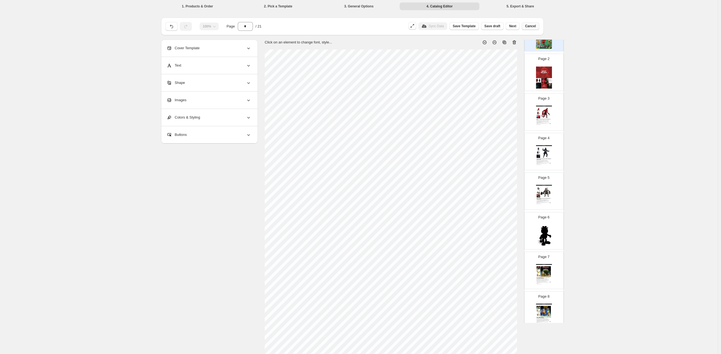
click at [529, 26] on span "Cancel" at bounding box center [530, 26] width 11 height 4
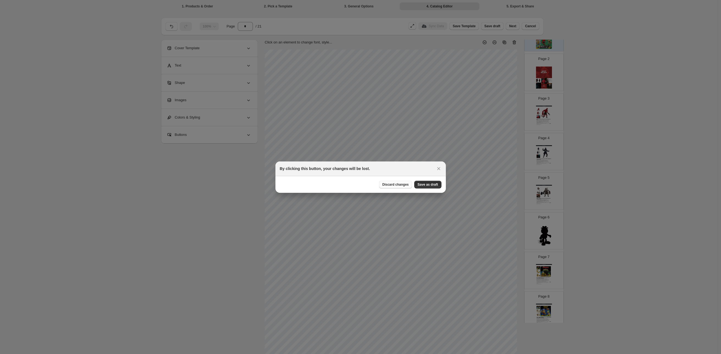
click at [395, 185] on span "Discard changes" at bounding box center [396, 184] width 26 height 4
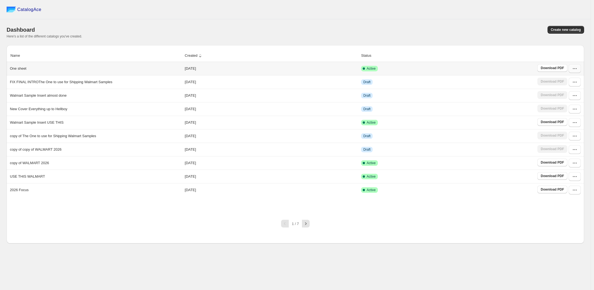
click at [575, 72] on button "button" at bounding box center [575, 68] width 12 height 9
click at [562, 112] on span "Edit" at bounding box center [572, 109] width 28 height 6
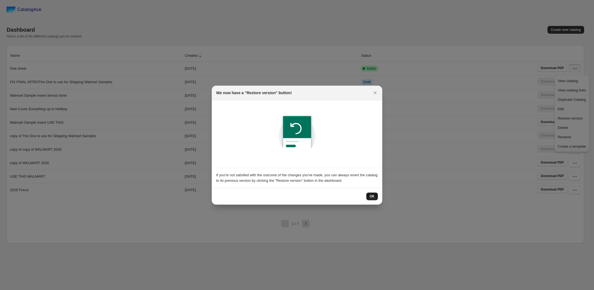
click at [373, 196] on span "OK" at bounding box center [372, 196] width 5 height 4
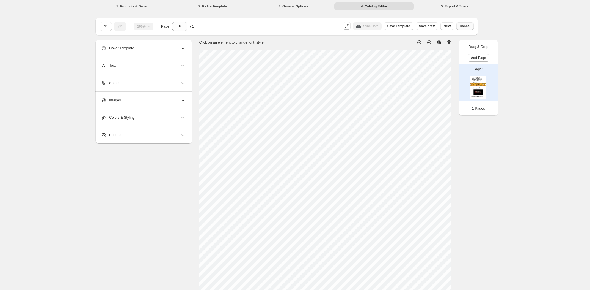
click at [465, 27] on span "Cancel" at bounding box center [465, 26] width 11 height 4
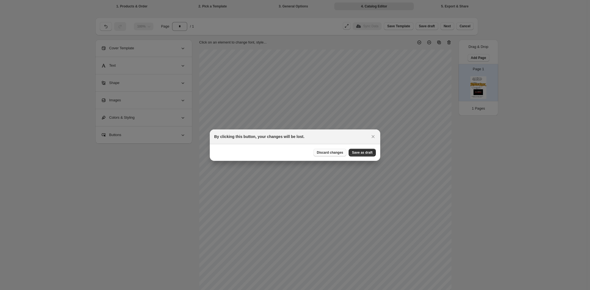
click at [334, 153] on span "Discard changes" at bounding box center [330, 152] width 26 height 4
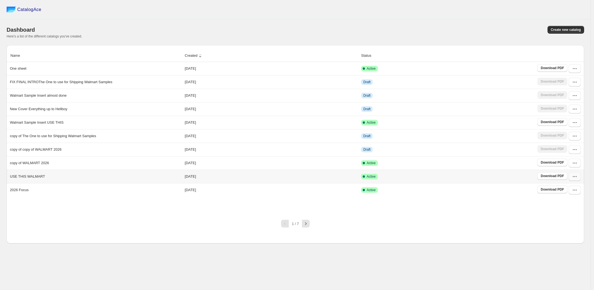
click at [573, 181] on button "button" at bounding box center [575, 176] width 12 height 9
click at [562, 222] on button "Edit" at bounding box center [572, 217] width 32 height 9
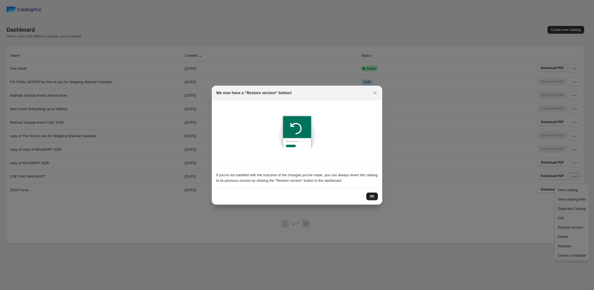
click at [369, 197] on button "OK" at bounding box center [372, 196] width 12 height 8
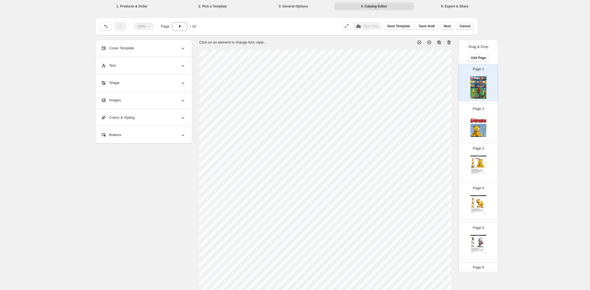
click at [464, 28] on span "Cancel" at bounding box center [465, 26] width 11 height 4
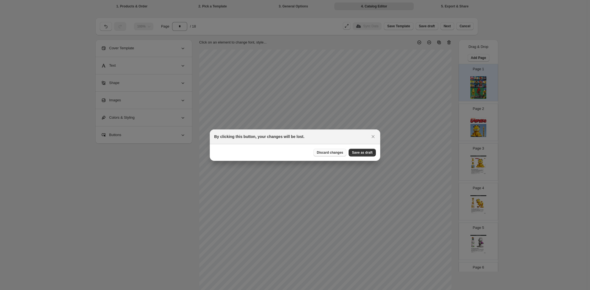
click at [333, 153] on span "Discard changes" at bounding box center [330, 152] width 26 height 4
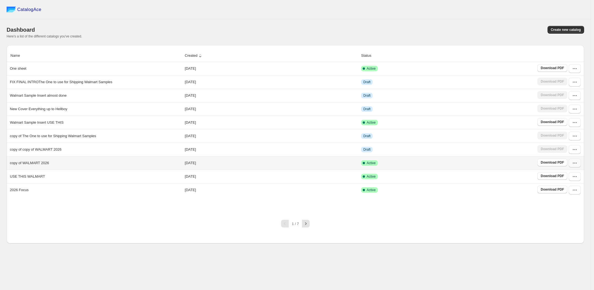
click at [572, 166] on icon "button" at bounding box center [575, 163] width 6 height 6
click at [562, 206] on span "Edit" at bounding box center [561, 204] width 6 height 4
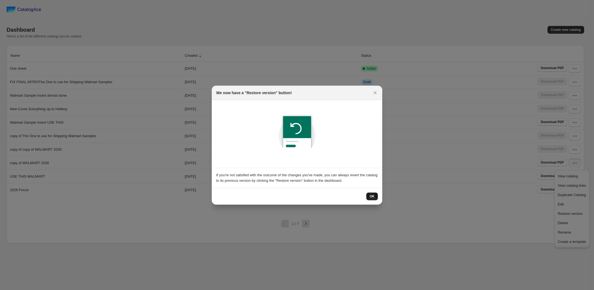
click at [372, 197] on span "OK" at bounding box center [372, 196] width 5 height 4
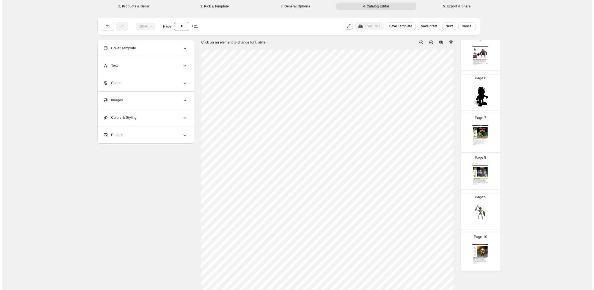
scroll to position [188, 0]
click at [466, 24] on span "Cancel" at bounding box center [465, 26] width 11 height 4
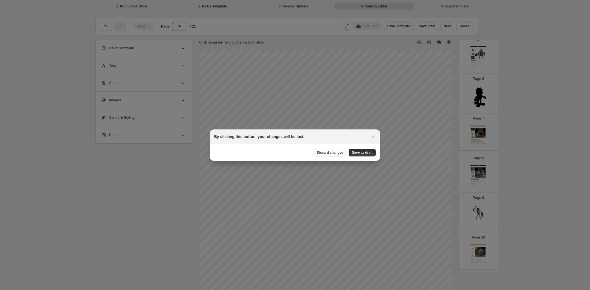
click at [336, 152] on span "Discard changes" at bounding box center [330, 152] width 26 height 4
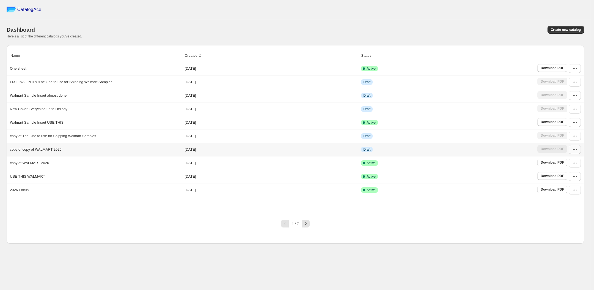
click at [574, 152] on icon "button" at bounding box center [575, 150] width 6 height 6
click at [563, 193] on span "Edit" at bounding box center [561, 190] width 6 height 4
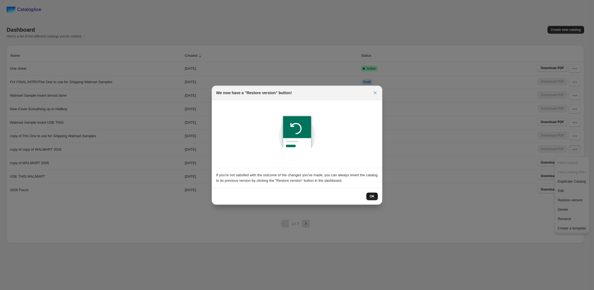
click at [373, 197] on span "OK" at bounding box center [372, 196] width 5 height 4
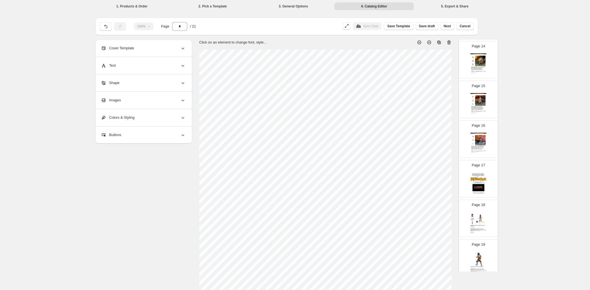
scroll to position [537, 0]
click at [475, 189] on img at bounding box center [479, 184] width 16 height 23
type input "**"
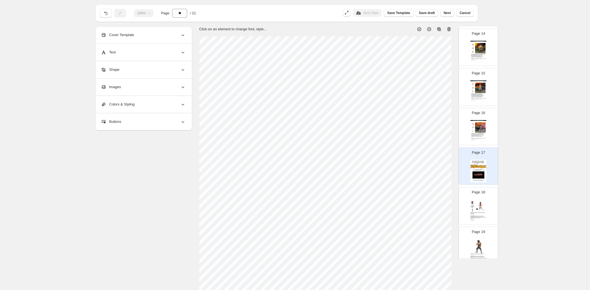
scroll to position [0, 0]
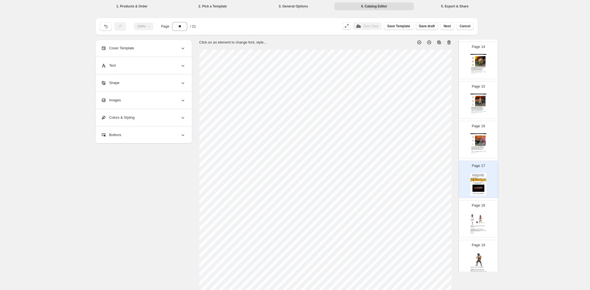
click at [429, 28] on button "Save draft" at bounding box center [427, 26] width 23 height 8
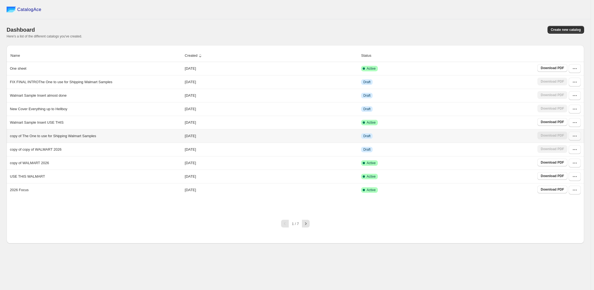
click at [574, 140] on button "button" at bounding box center [575, 135] width 12 height 9
click at [562, 179] on span "Edit" at bounding box center [561, 177] width 6 height 4
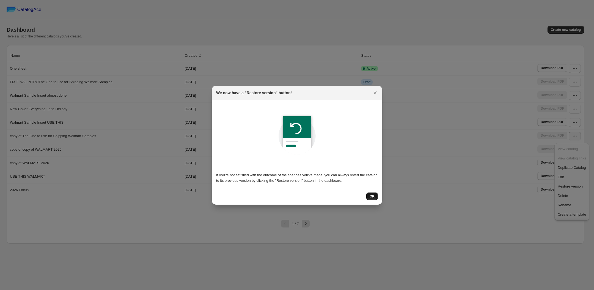
click at [376, 195] on button "OK" at bounding box center [372, 196] width 12 height 8
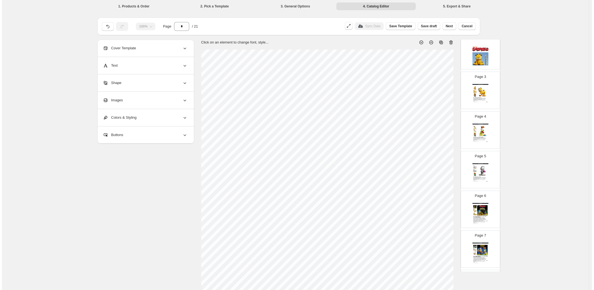
scroll to position [71, 0]
click at [447, 26] on span "Next" at bounding box center [447, 26] width 7 height 4
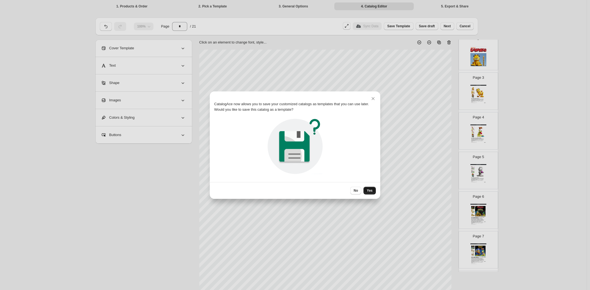
click at [369, 191] on span "Yes" at bounding box center [370, 190] width 6 height 4
